Goal: Entertainment & Leisure: Browse casually

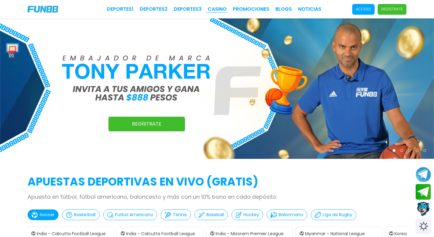
click at [217, 8] on link "CASINO" at bounding box center [217, 9] width 19 height 7
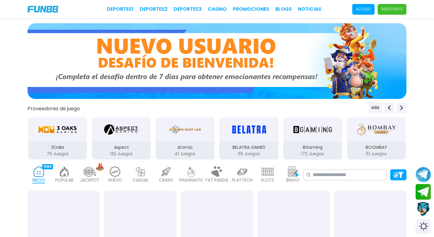
click at [371, 7] on p "Acceso" at bounding box center [363, 9] width 15 height 6
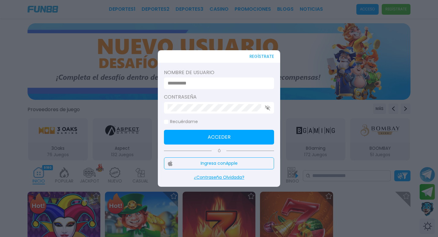
type input "********"
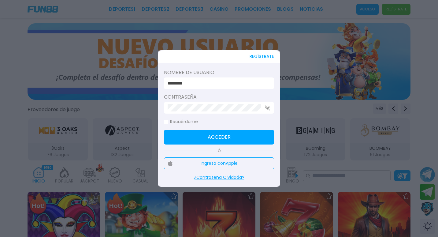
click at [232, 136] on button "Acceder" at bounding box center [219, 137] width 110 height 15
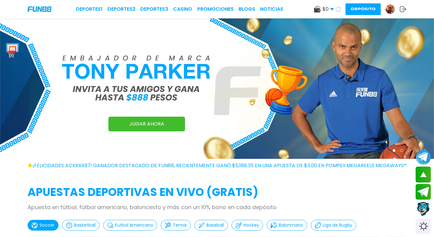
scroll to position [122, 0]
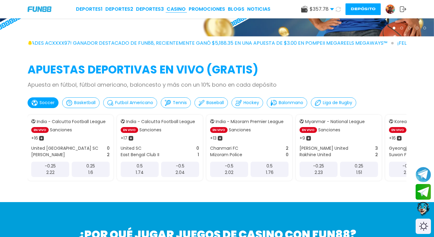
click at [179, 6] on link "CASINO" at bounding box center [176, 9] width 19 height 7
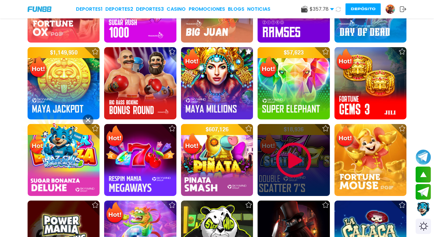
scroll to position [582, 0]
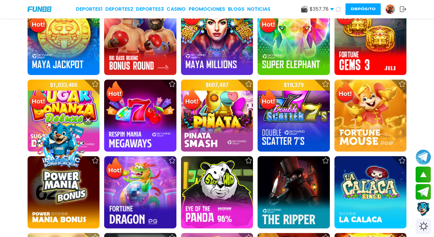
drag, startPoint x: 311, startPoint y: 93, endPoint x: 428, endPoint y: 91, distance: 116.4
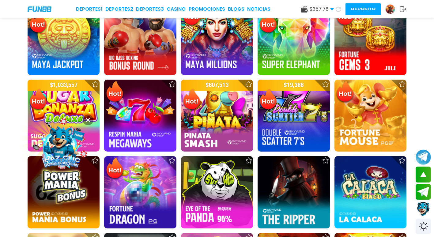
drag, startPoint x: 428, startPoint y: 91, endPoint x: 431, endPoint y: 73, distance: 18.6
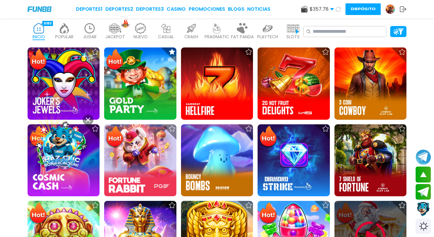
scroll to position [153, 0]
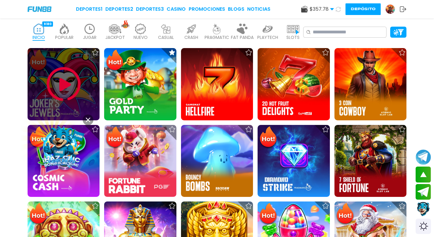
click at [80, 83] on img at bounding box center [63, 84] width 37 height 37
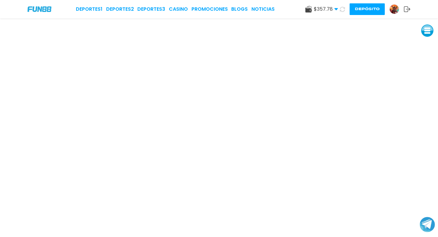
click at [43, 11] on img at bounding box center [40, 8] width 24 height 5
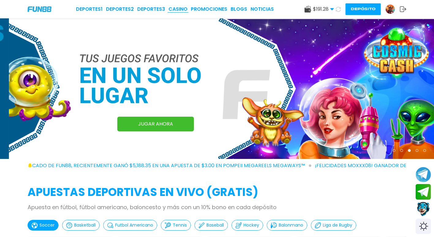
click at [185, 9] on link "CASINO" at bounding box center [177, 9] width 19 height 7
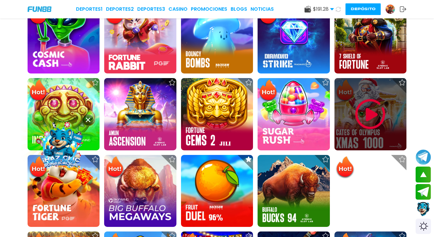
scroll to position [184, 0]
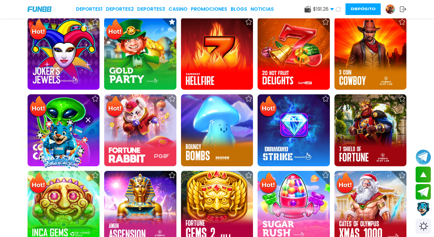
click at [366, 5] on input at bounding box center [348, 1] width 71 height 7
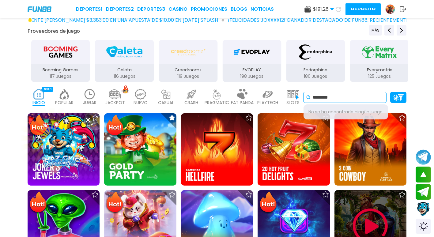
scroll to position [61, 0]
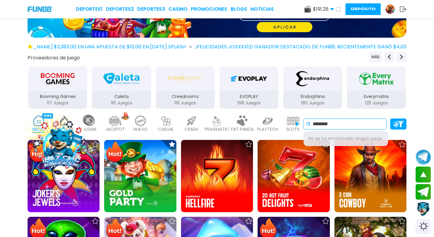
click at [362, 124] on input "********" at bounding box center [348, 123] width 71 height 7
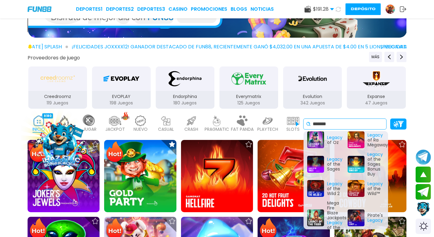
scroll to position [92, 0]
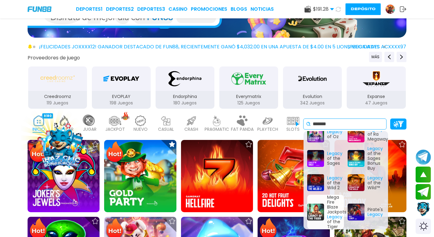
type input "******"
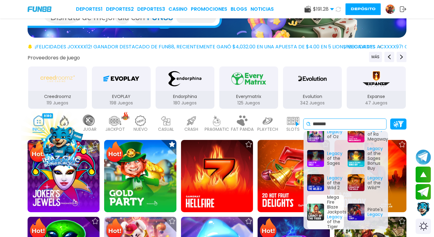
click at [314, 214] on div "Mega Fire Blaze Jackpots Legacy of the Tiger" at bounding box center [325, 212] width 37 height 34
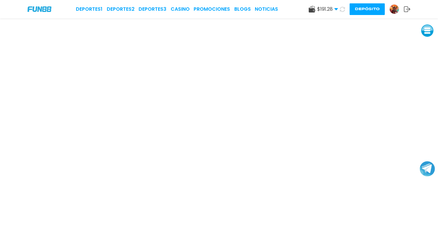
drag, startPoint x: 431, startPoint y: 227, endPoint x: 438, endPoint y: 160, distance: 67.4
click at [438, 160] on html "Deportes 1 Deportes 2 Deportes 3 CASINO Promociones BLOGS NOTICIAS $ 191.28 Din…" at bounding box center [219, 118] width 438 height 237
click at [194, 10] on div "Deportes 1 Deportes 2 Deportes 3 CASINO Promociones BLOGS NOTICIAS" at bounding box center [177, 9] width 202 height 7
click at [184, 9] on link "CASINO" at bounding box center [180, 9] width 19 height 7
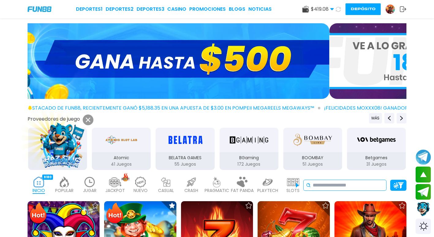
click at [346, 186] on input at bounding box center [348, 185] width 71 height 7
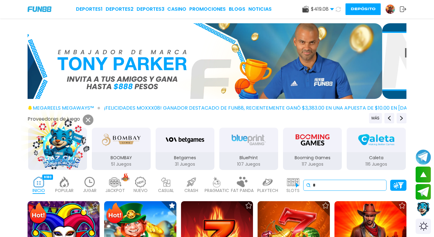
type input "*"
